Goal: Information Seeking & Learning: Find specific fact

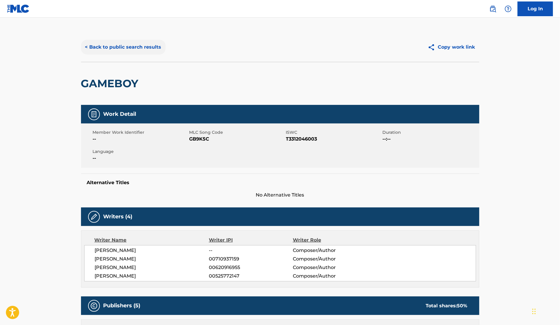
click at [159, 49] on button "< Back to public search results" at bounding box center [123, 47] width 84 height 15
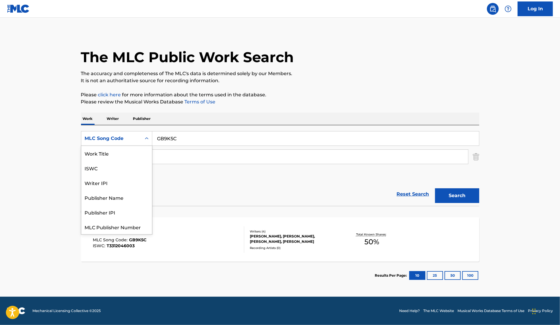
click at [147, 137] on icon "Search Form" at bounding box center [147, 138] width 6 height 6
click at [111, 153] on div "Work Title" at bounding box center [116, 153] width 71 height 15
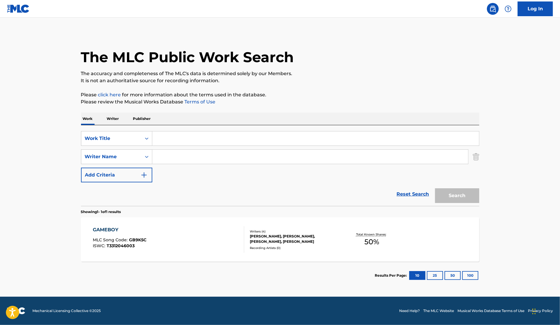
click at [201, 138] on input "Search Form" at bounding box center [315, 138] width 326 height 14
type input "superscar"
click at [193, 150] on input "Search Form" at bounding box center [310, 157] width 316 height 14
click at [446, 198] on button "Search" at bounding box center [457, 195] width 44 height 15
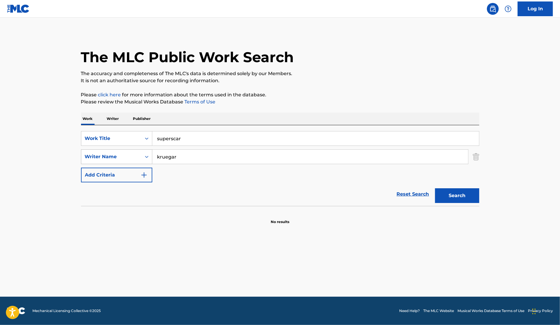
drag, startPoint x: 182, startPoint y: 157, endPoint x: 136, endPoint y: 157, distance: 45.9
click at [136, 157] on div "SearchWithCriteria3f4295bd-b45e-40c9-bed5-965cfd759084 Writer Name [PERSON_NAME]" at bounding box center [280, 156] width 398 height 15
type input "benayon"
click at [446, 198] on button "Search" at bounding box center [457, 195] width 44 height 15
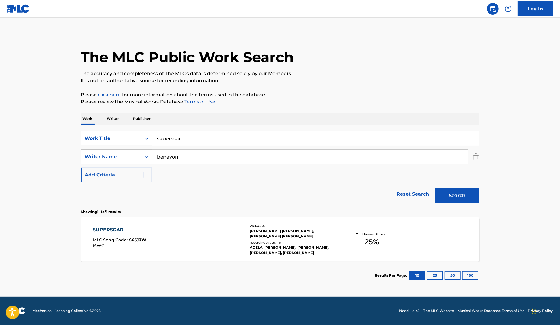
click at [291, 248] on div "ADÉLA, [PERSON_NAME], [PERSON_NAME], [PERSON_NAME], [PERSON_NAME]" at bounding box center [294, 250] width 89 height 11
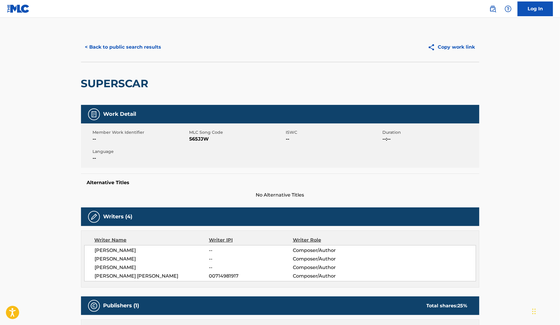
drag, startPoint x: 189, startPoint y: 139, endPoint x: 241, endPoint y: 138, distance: 51.8
click at [241, 138] on span "S65JJW" at bounding box center [236, 138] width 95 height 7
drag, startPoint x: 189, startPoint y: 138, endPoint x: 236, endPoint y: 138, distance: 47.1
click at [236, 138] on span "S65JJW" at bounding box center [236, 138] width 95 height 7
copy span "S65JJW"
